Goal: Task Accomplishment & Management: Manage account settings

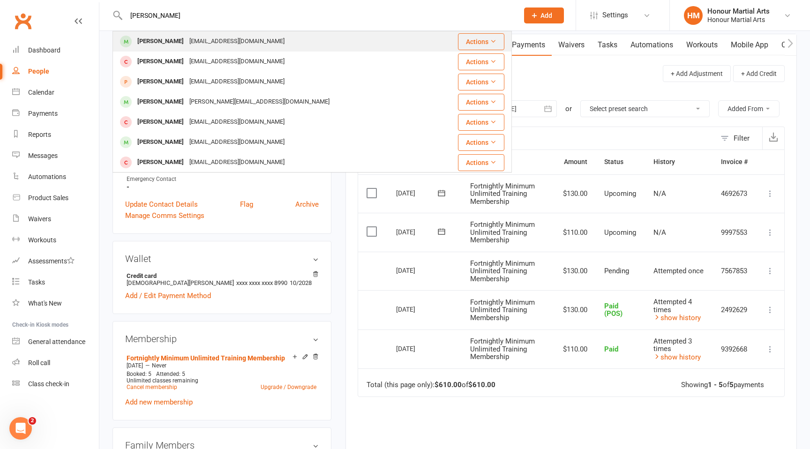
type input "[PERSON_NAME]"
click at [295, 46] on div "[PERSON_NAME] [EMAIL_ADDRESS][DOMAIN_NAME]" at bounding box center [273, 41] width 320 height 19
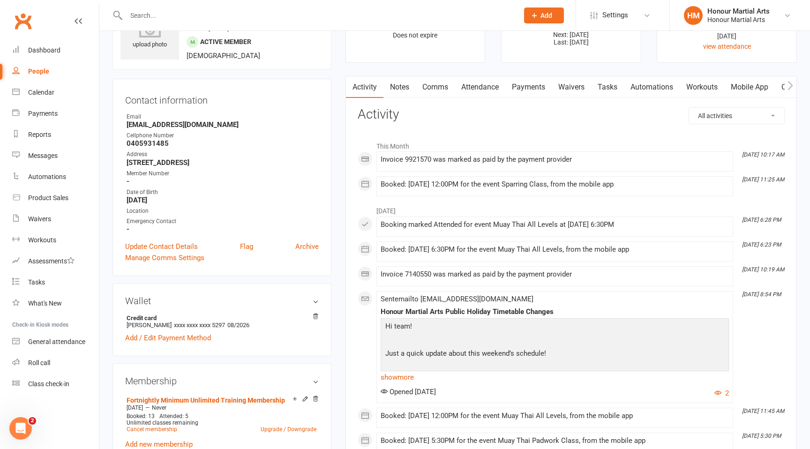
scroll to position [48, 0]
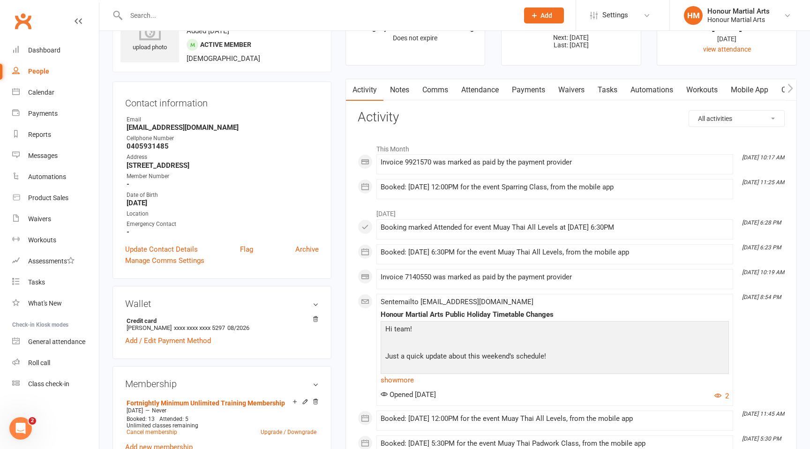
click at [531, 90] on link "Payments" at bounding box center [528, 90] width 46 height 22
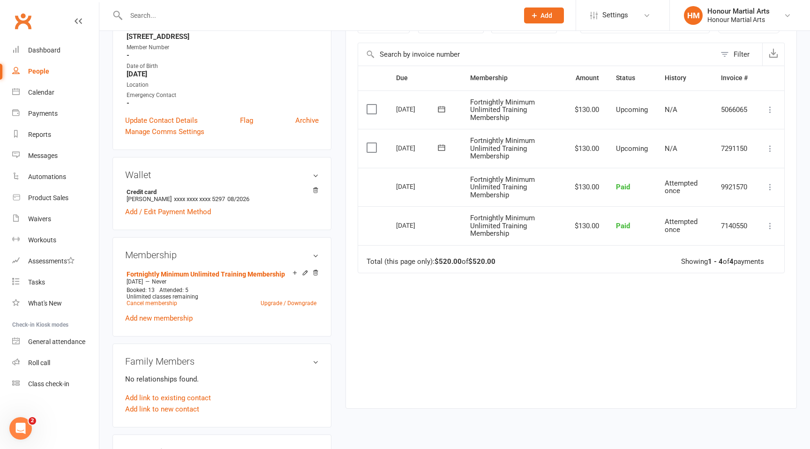
scroll to position [178, 0]
click at [150, 302] on link "Cancel membership" at bounding box center [152, 303] width 51 height 7
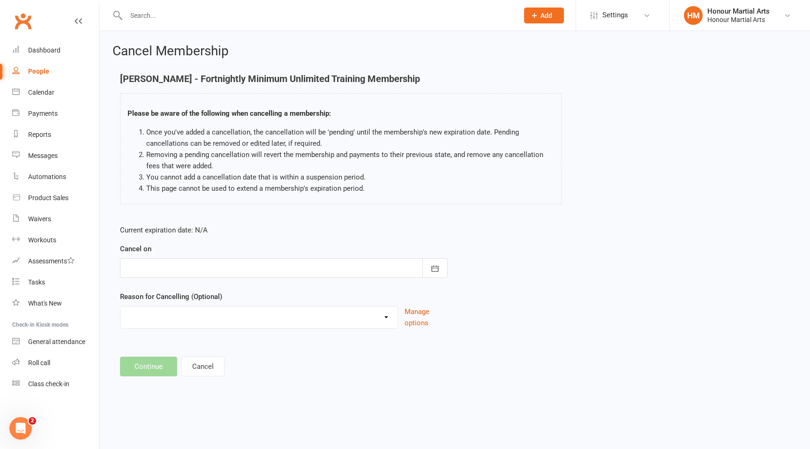
click at [192, 270] on div at bounding box center [284, 268] width 328 height 20
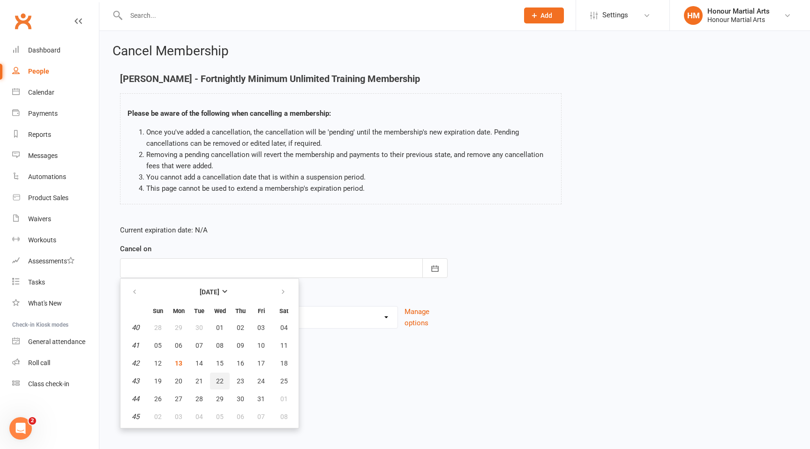
click at [223, 380] on span "22" at bounding box center [219, 380] width 7 height 7
type input "[DATE]"
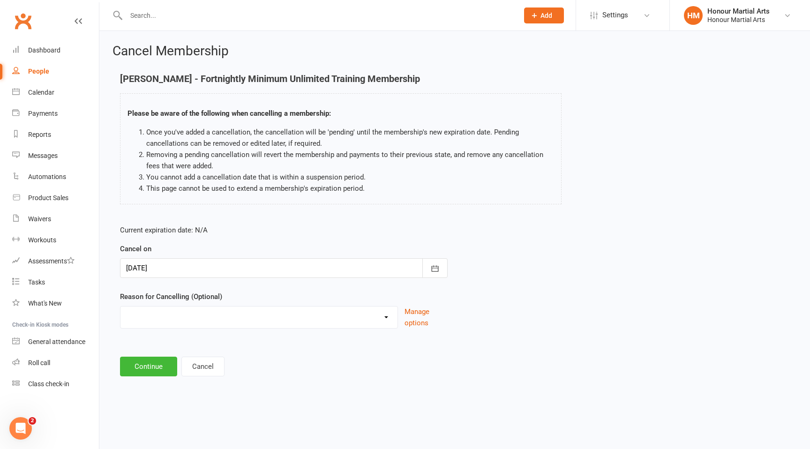
click at [173, 319] on select "Holiday Injury Other reason" at bounding box center [258, 316] width 277 height 19
select select "2"
click at [120, 307] on select "Holiday Injury Other reason" at bounding box center [258, 316] width 277 height 19
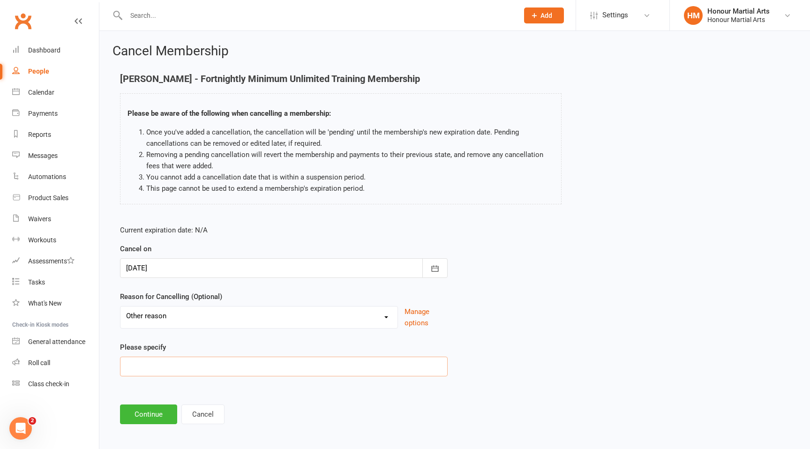
click at [171, 367] on input at bounding box center [284, 367] width 328 height 20
type input "168 reopen"
click at [147, 414] on button "Continue" at bounding box center [148, 415] width 57 height 20
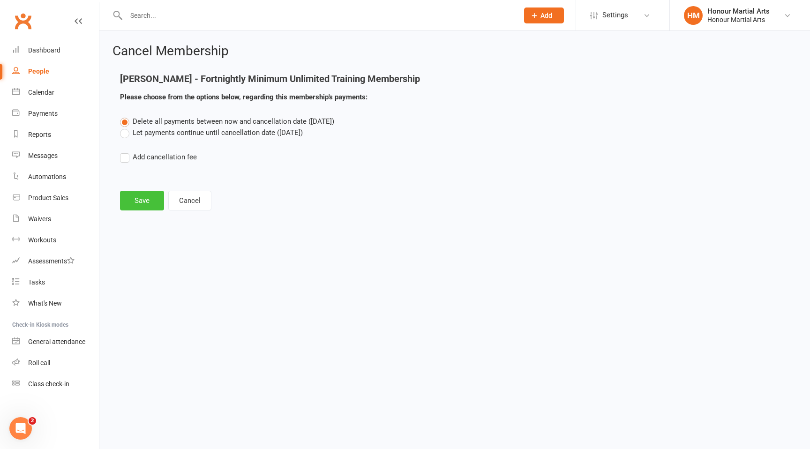
click at [134, 201] on button "Save" at bounding box center [142, 201] width 44 height 20
